Goal: Transaction & Acquisition: Book appointment/travel/reservation

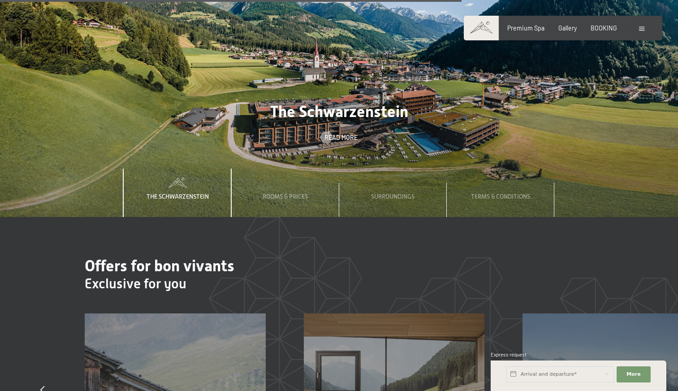
scroll to position [2690, 0]
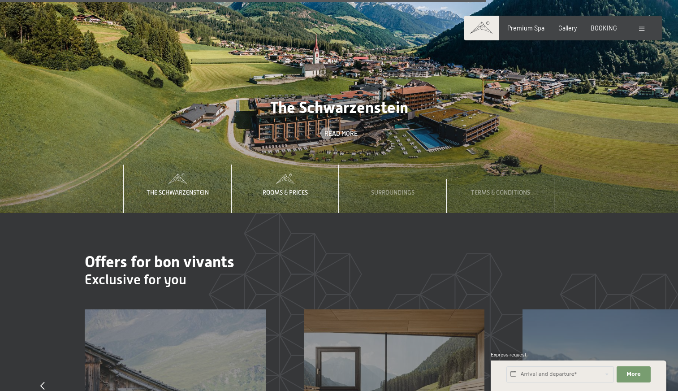
click at [297, 189] on span "Rooms & Prices" at bounding box center [285, 192] width 45 height 7
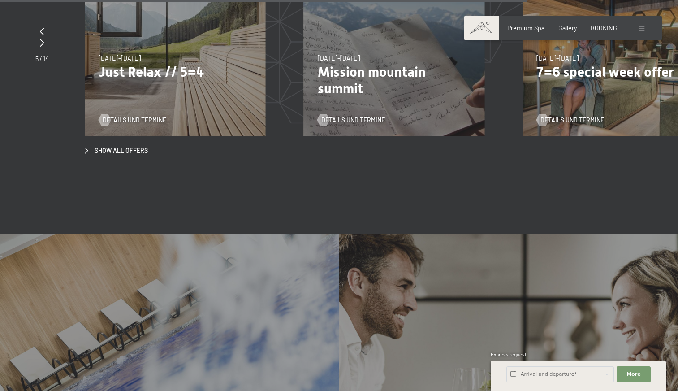
scroll to position [3184, 0]
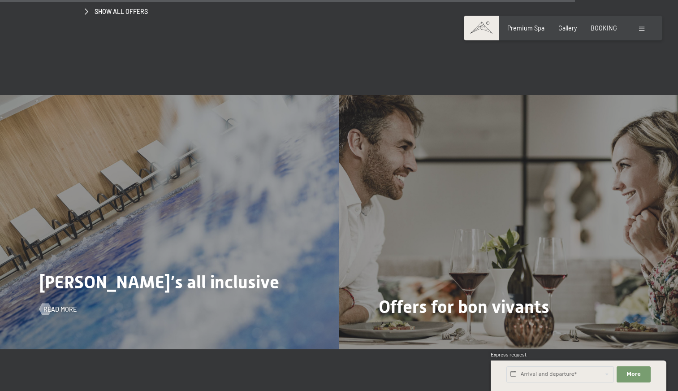
click at [224, 197] on div "Schwarzenstein’s all inclusive Read more" at bounding box center [169, 222] width 339 height 254
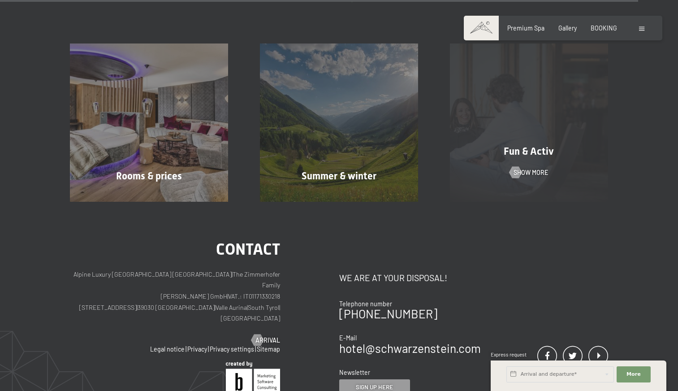
scroll to position [3571, 0]
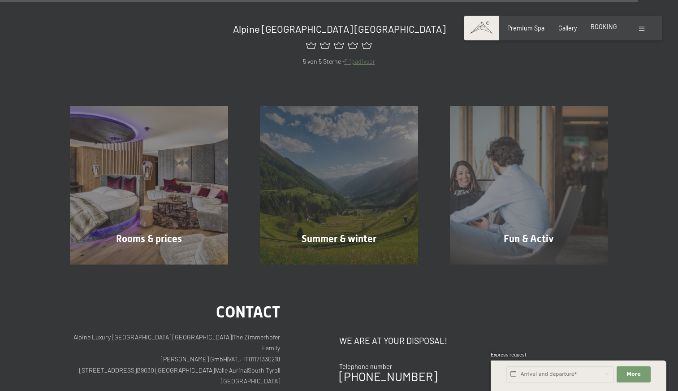
click at [611, 30] on div "BOOKING" at bounding box center [604, 26] width 26 height 9
click at [591, 26] on div "Premium Spa Gallery BOOKING" at bounding box center [556, 28] width 152 height 9
click at [602, 23] on span "BOOKING" at bounding box center [604, 27] width 26 height 8
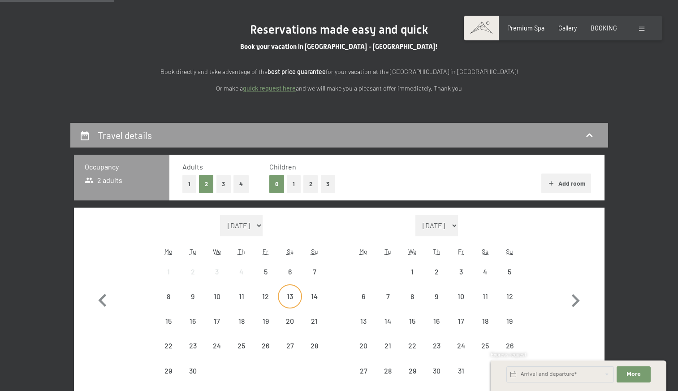
scroll to position [179, 0]
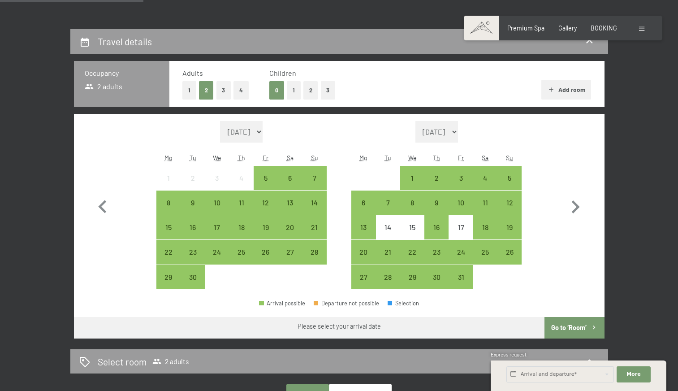
click at [315, 89] on button "2" at bounding box center [311, 90] width 15 height 18
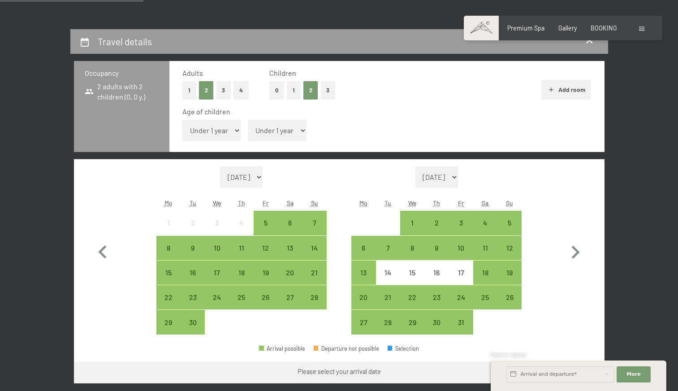
click at [218, 128] on select "Under 1 year 1 year 2 years 3 years 4 years 5 years 6 years 7 years 8 years 9 y…" at bounding box center [211, 131] width 59 height 22
select select "10"
click at [182, 120] on select "Under 1 year 1 year 2 years 3 years 4 years 5 years 6 years 7 years 8 years 9 y…" at bounding box center [211, 131] width 59 height 22
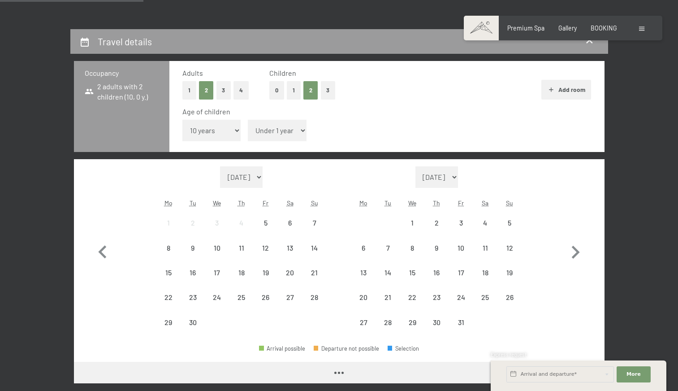
click at [289, 123] on select "Under 1 year 1 year 2 years 3 years 4 years 5 years 6 years 7 years 8 years 9 y…" at bounding box center [277, 131] width 59 height 22
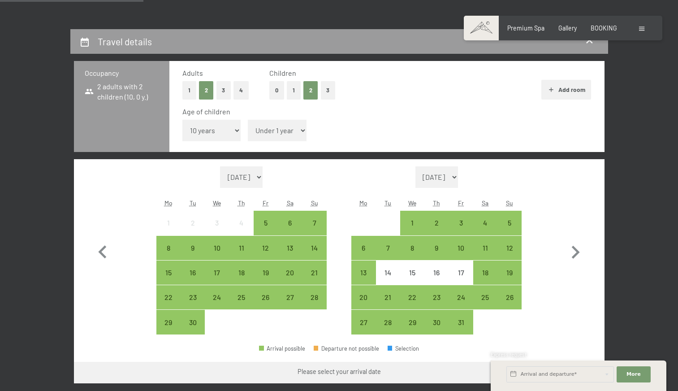
select select "8"
click at [248, 120] on select "Under 1 year 1 year 2 years 3 years 4 years 5 years 6 years 7 years 8 years 9 y…" at bounding box center [277, 131] width 59 height 22
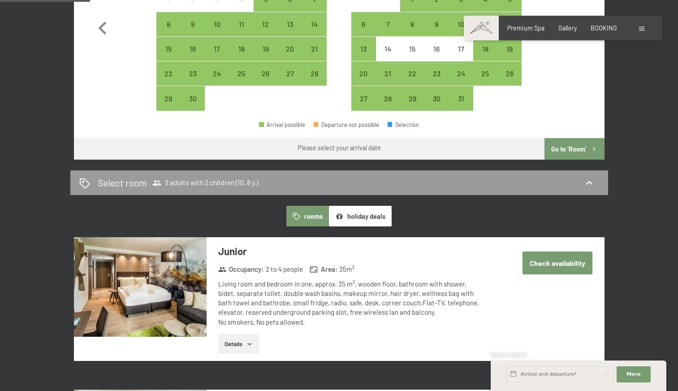
scroll to position [404, 0]
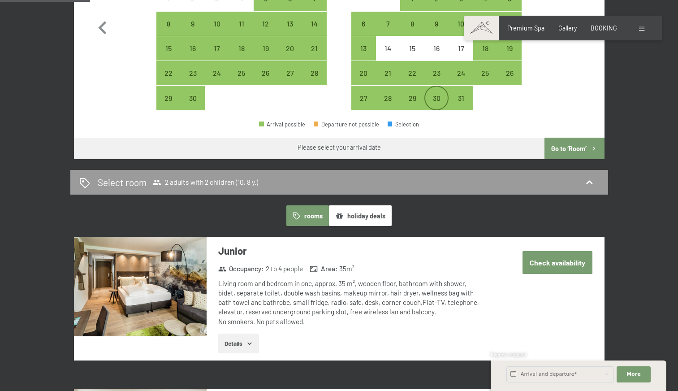
click at [439, 99] on div "30" at bounding box center [437, 106] width 22 height 22
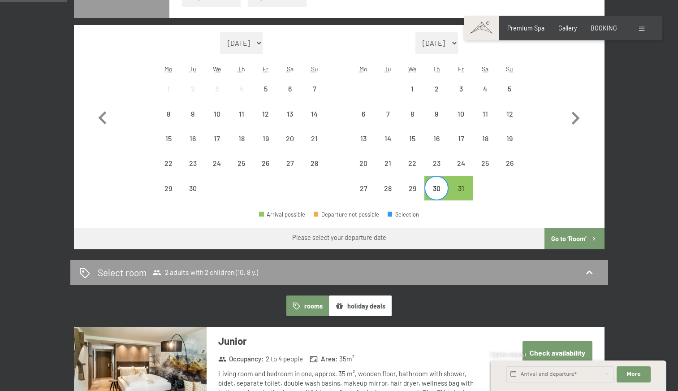
scroll to position [269, 0]
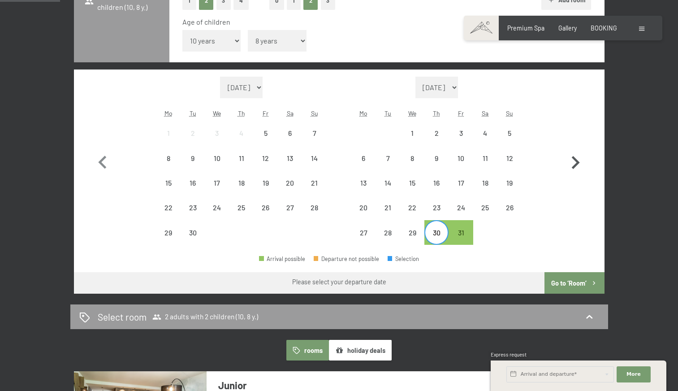
click at [575, 163] on icon "button" at bounding box center [576, 163] width 26 height 26
select select "[DATE]"
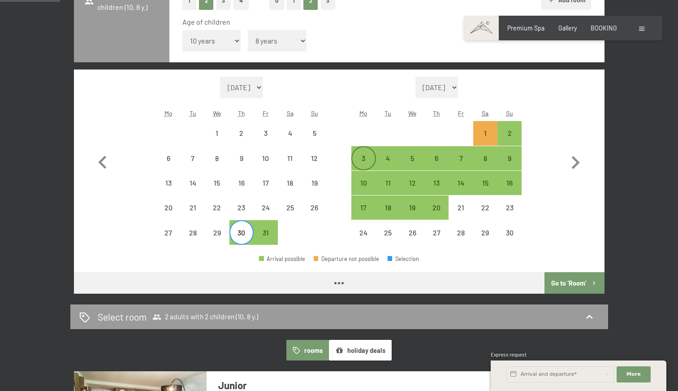
select select "[DATE]"
click at [371, 160] on div "3" at bounding box center [363, 166] width 22 height 22
select select "[DATE]"
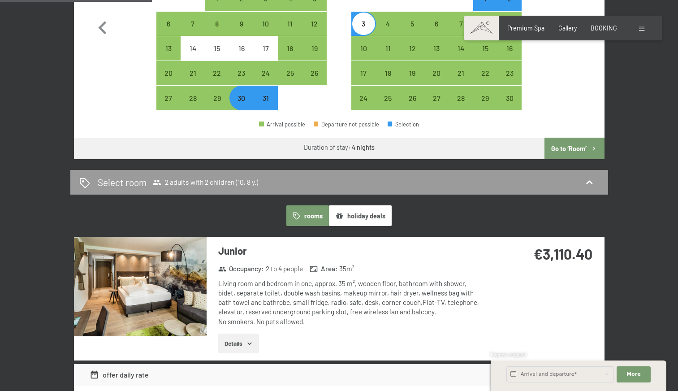
scroll to position [493, 0]
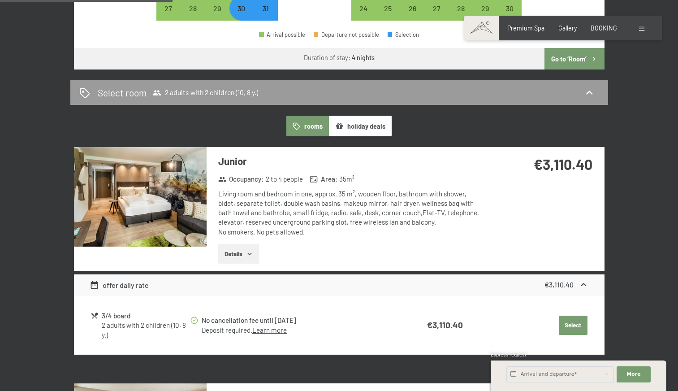
click at [368, 129] on button "holiday deals" at bounding box center [360, 126] width 63 height 21
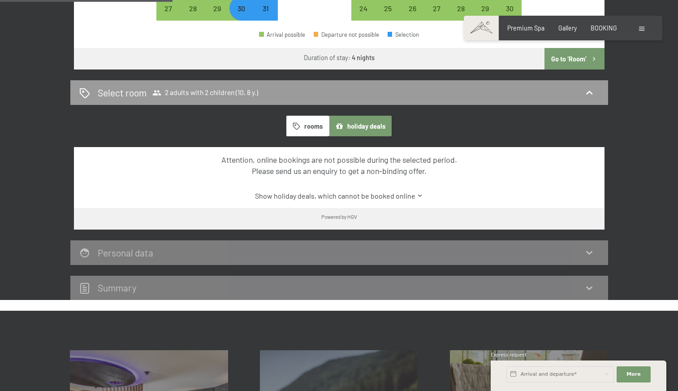
click at [303, 118] on button "rooms" at bounding box center [308, 126] width 43 height 21
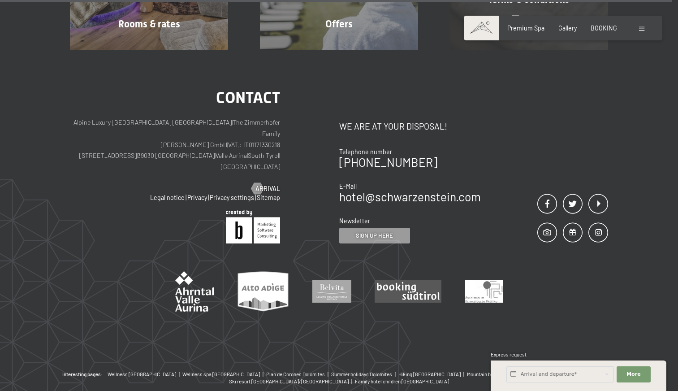
scroll to position [1893, 0]
